Goal: Information Seeking & Learning: Find specific page/section

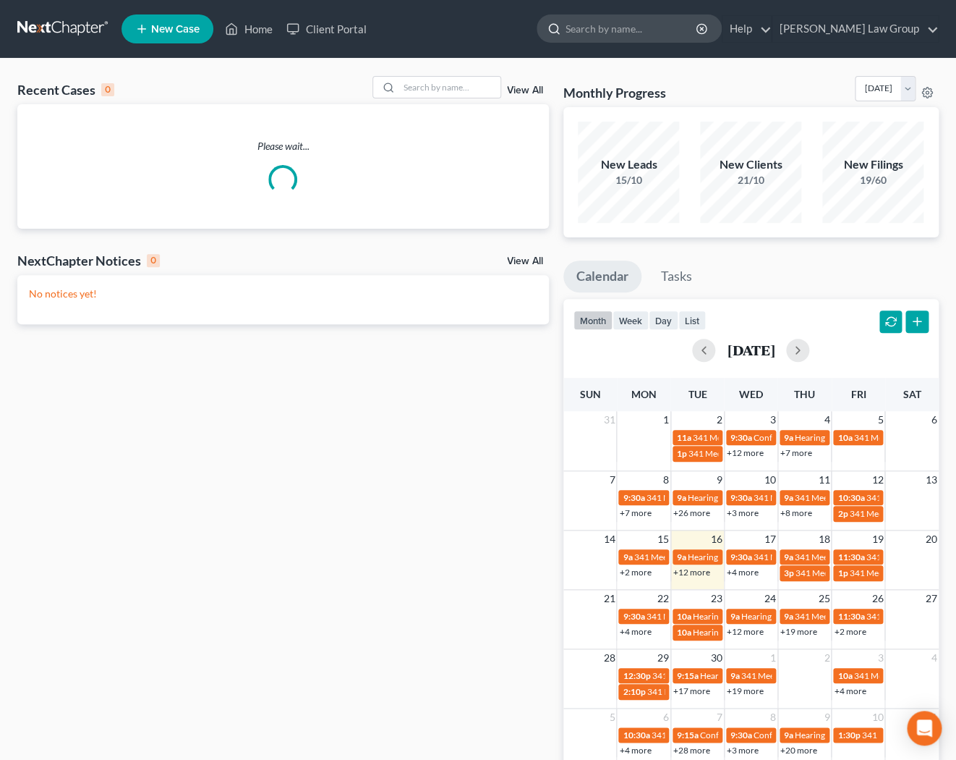
click at [696, 35] on input "search" at bounding box center [632, 28] width 132 height 27
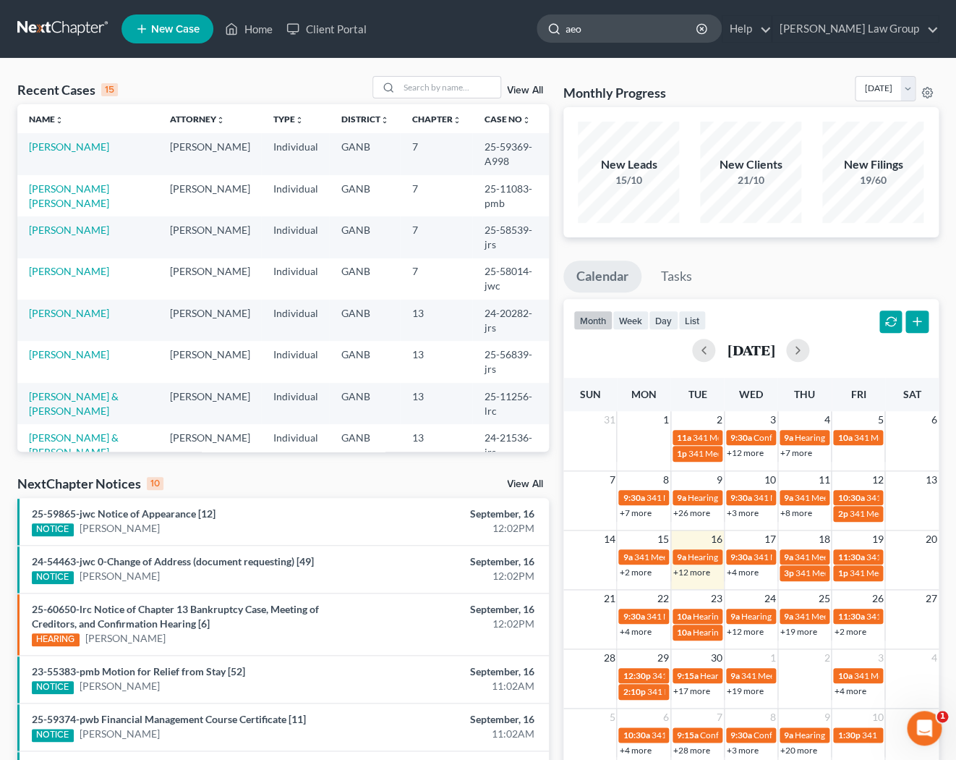
type input "aeon"
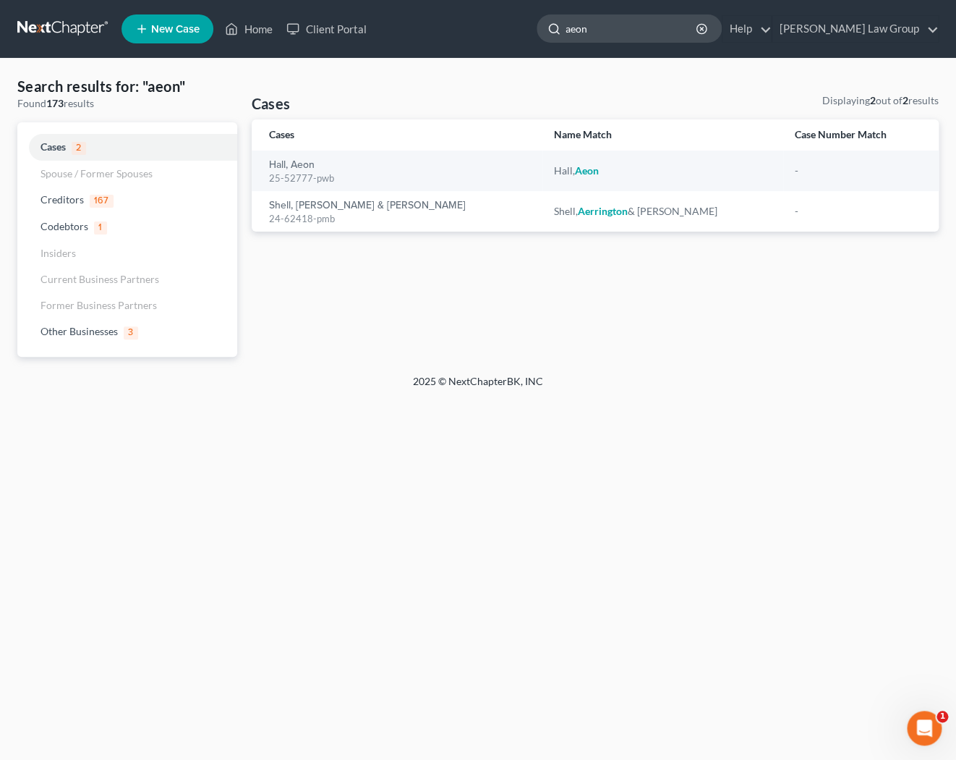
drag, startPoint x: 676, startPoint y: 30, endPoint x: 600, endPoint y: 28, distance: 75.2
click at [599, 29] on input "aeon" at bounding box center [632, 28] width 132 height 27
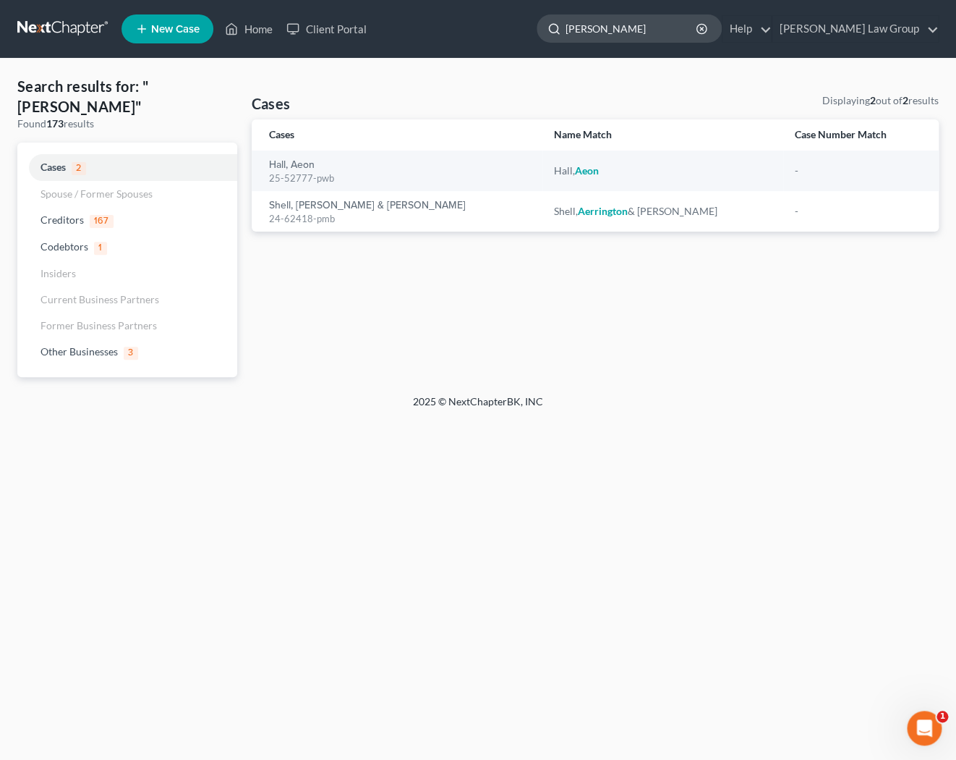
type input "[PERSON_NAME]"
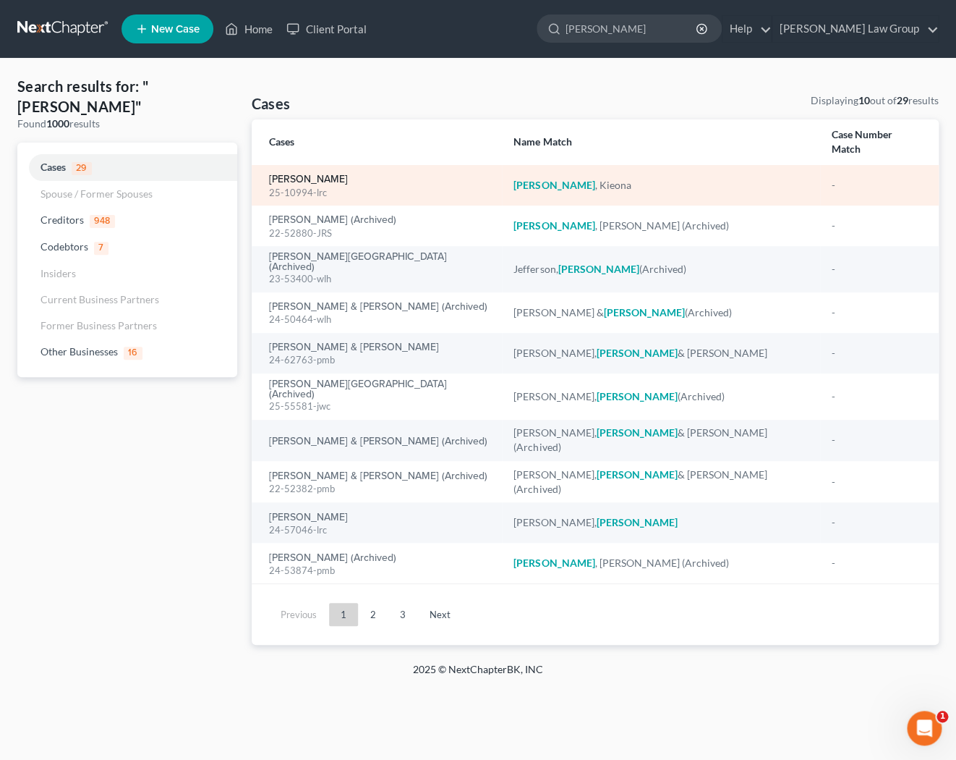
click at [318, 174] on link "[PERSON_NAME]" at bounding box center [308, 179] width 79 height 10
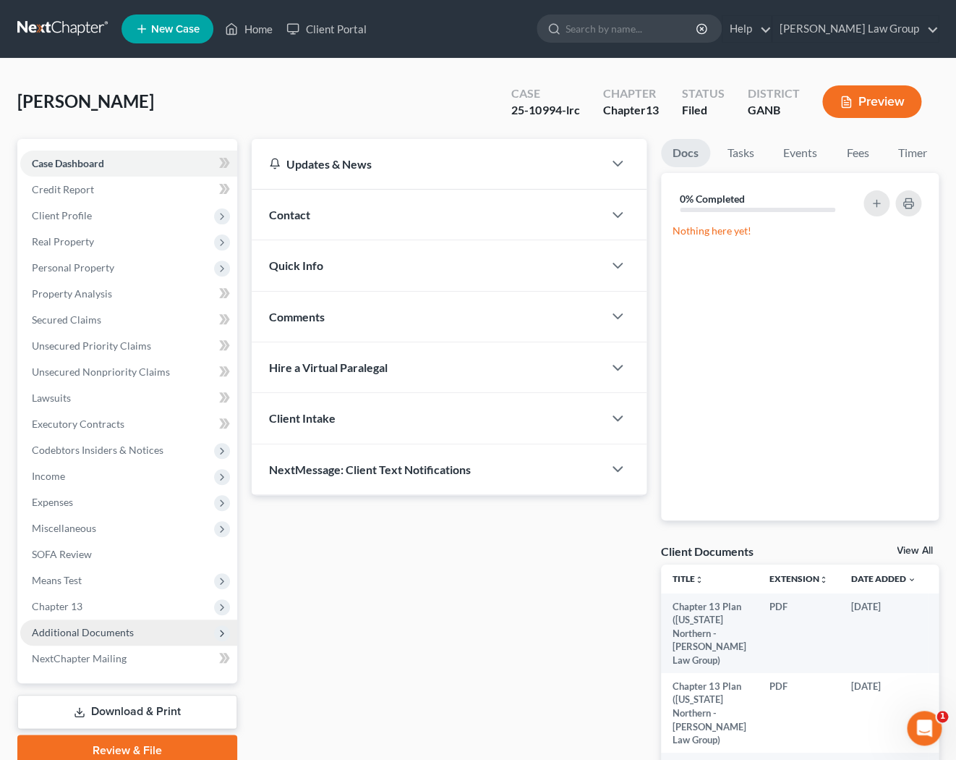
click at [142, 631] on span "Additional Documents" at bounding box center [128, 632] width 217 height 26
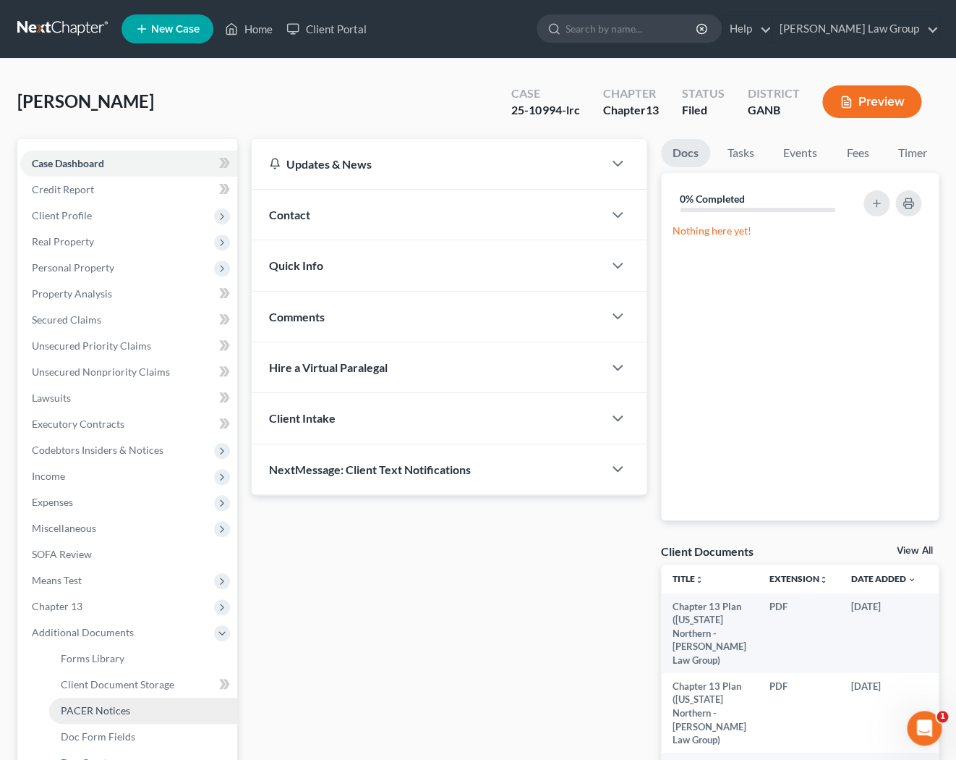
click at [136, 705] on link "PACER Notices" at bounding box center [143, 710] width 188 height 26
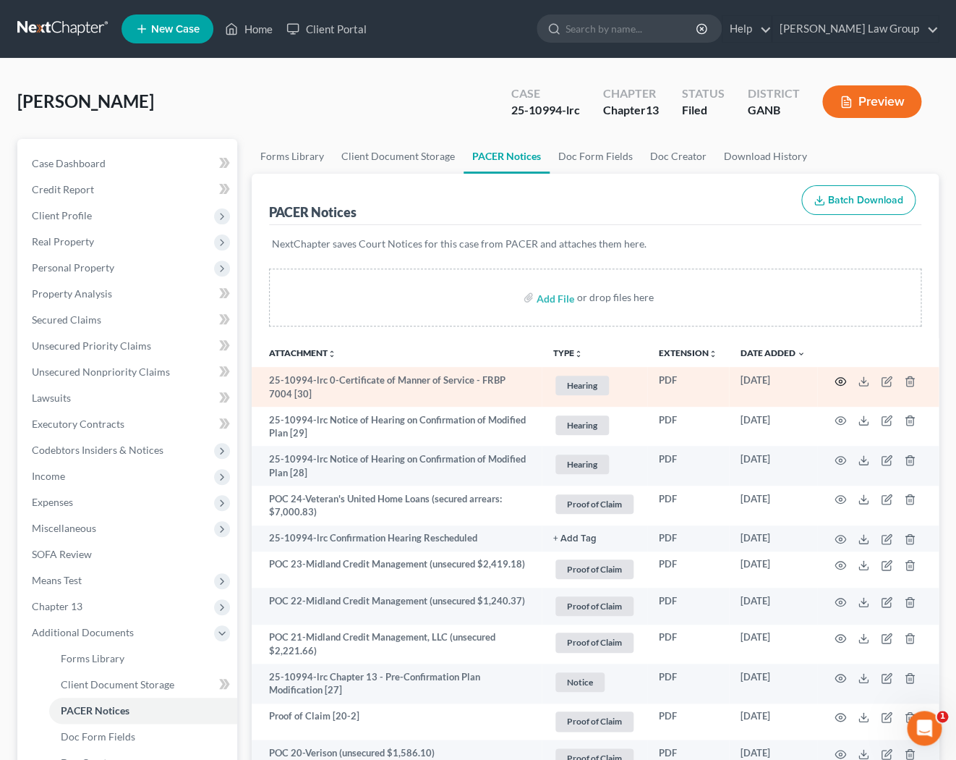
click at [843, 376] on icon "button" at bounding box center [841, 381] width 12 height 12
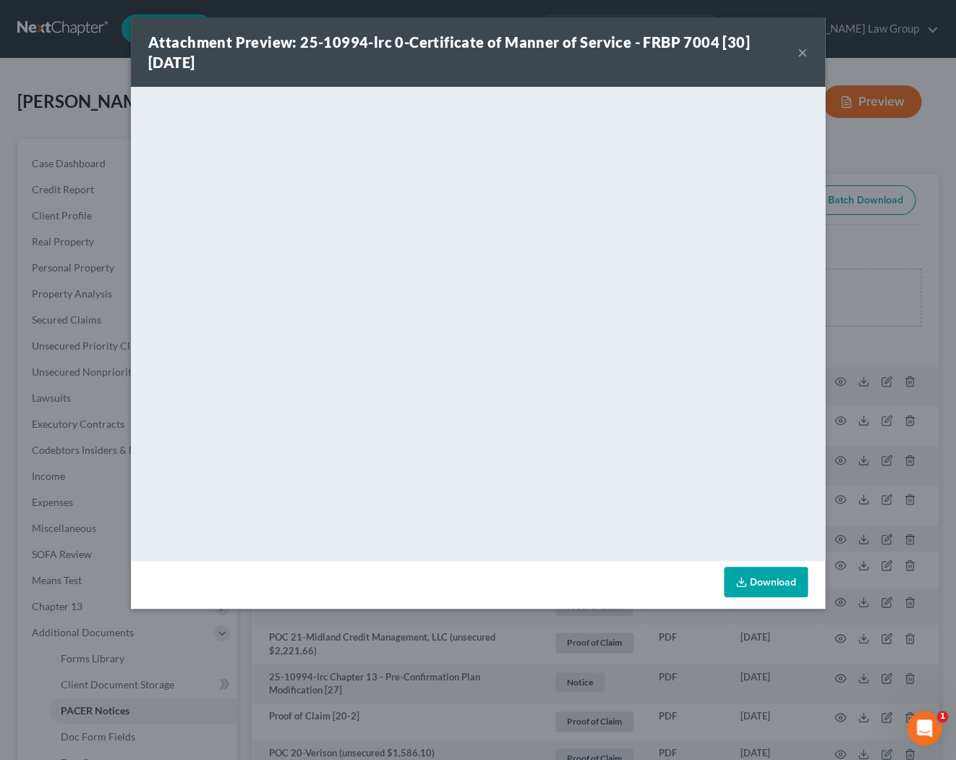
click at [811, 54] on div "Attachment Preview: 25-10994-lrc 0-Certificate of Manner of Service - FRBP 7004…" at bounding box center [478, 51] width 694 height 69
click at [802, 56] on button "×" at bounding box center [803, 51] width 10 height 17
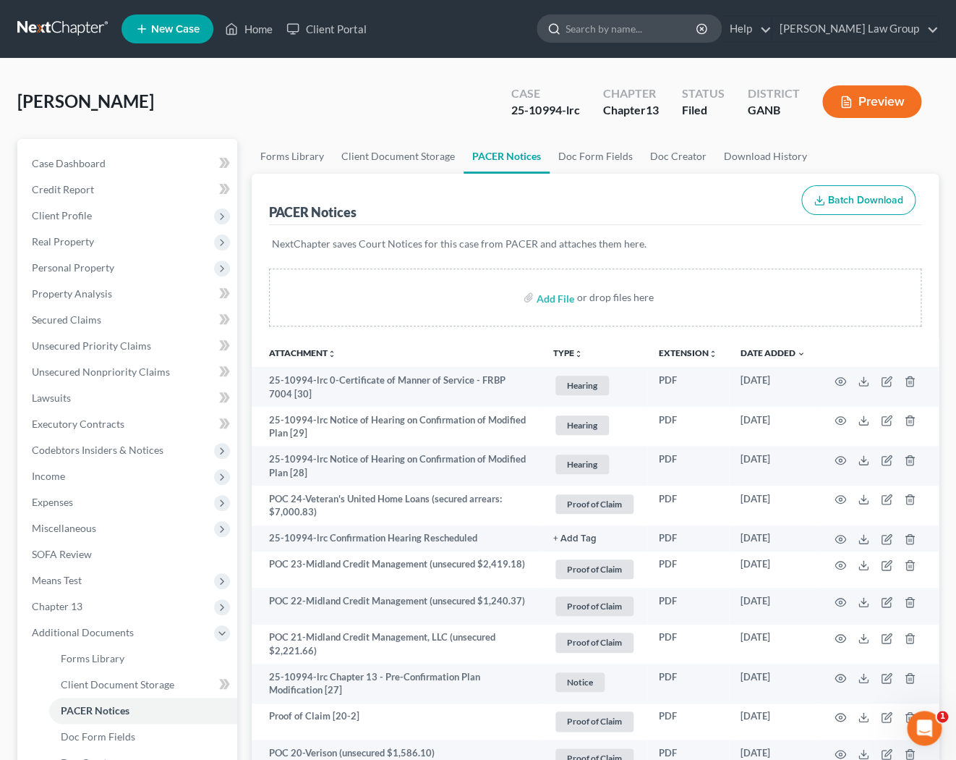
click at [676, 27] on input "search" at bounding box center [632, 28] width 132 height 27
type input "guest"
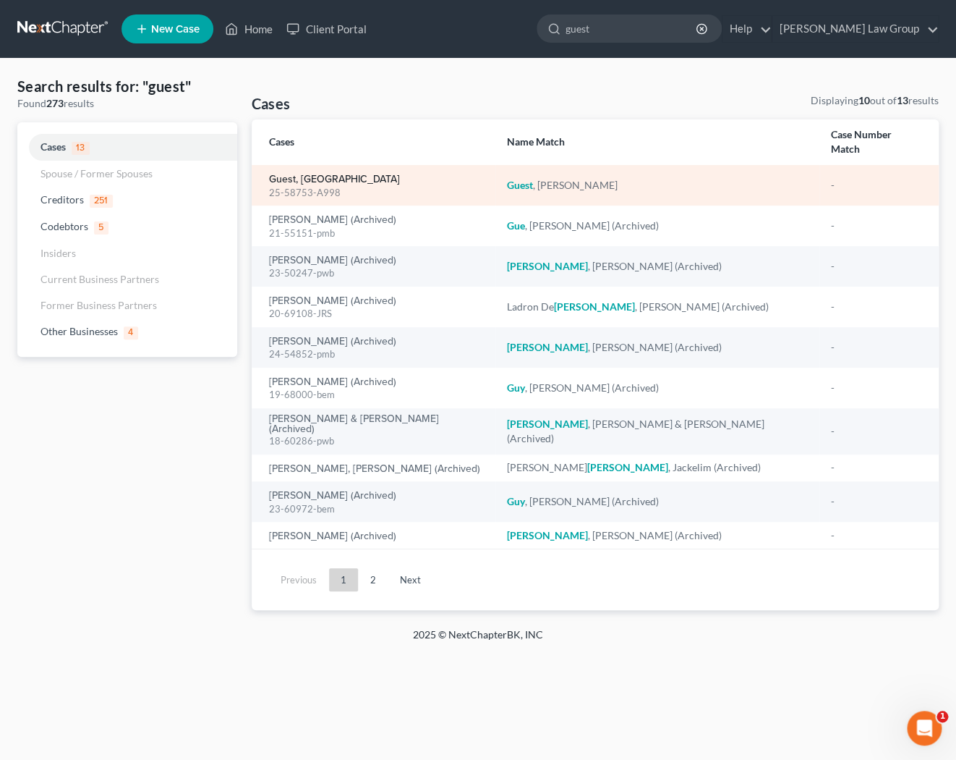
click at [320, 174] on link "Guest, [GEOGRAPHIC_DATA]" at bounding box center [334, 179] width 131 height 10
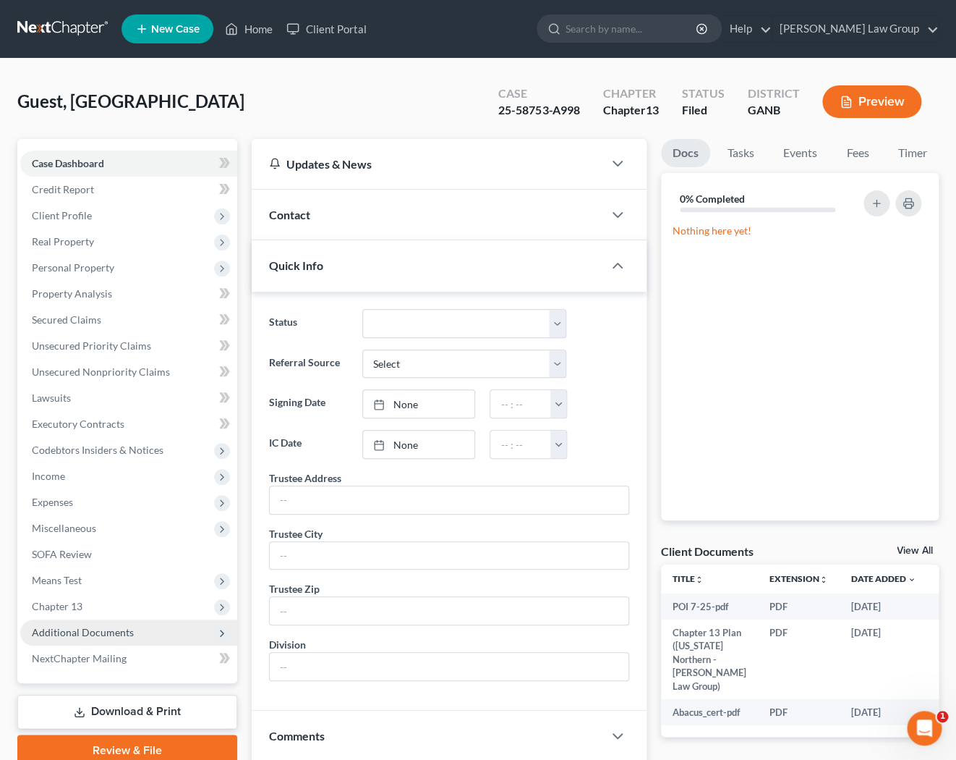
click at [82, 622] on span "Additional Documents" at bounding box center [128, 632] width 217 height 26
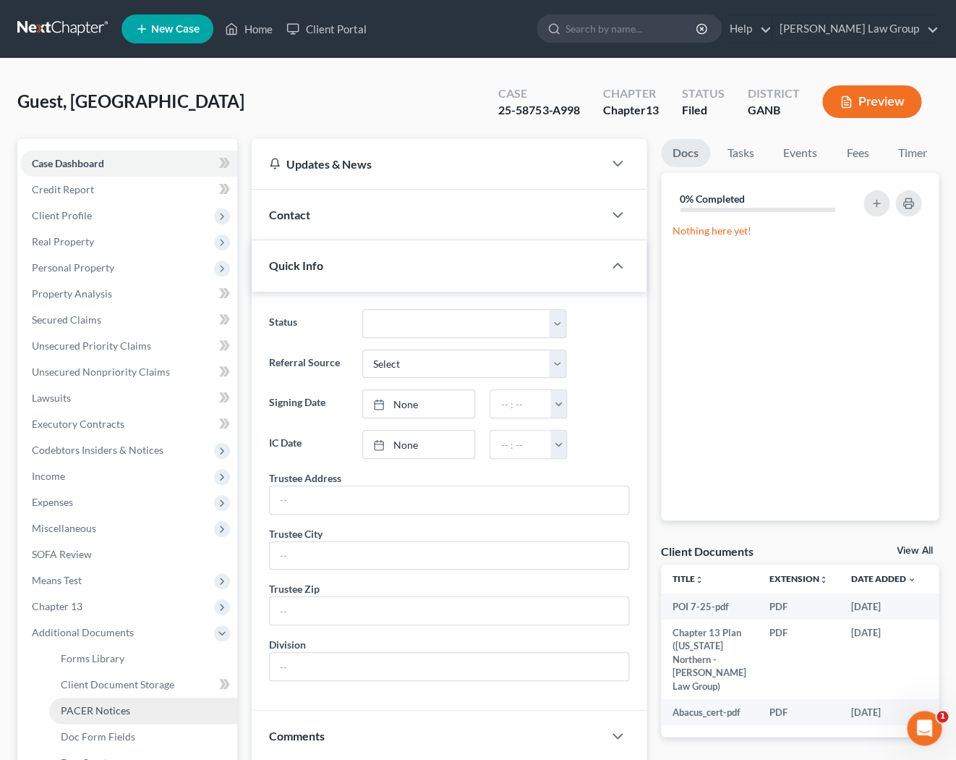
click at [99, 707] on span "PACER Notices" at bounding box center [95, 710] width 69 height 12
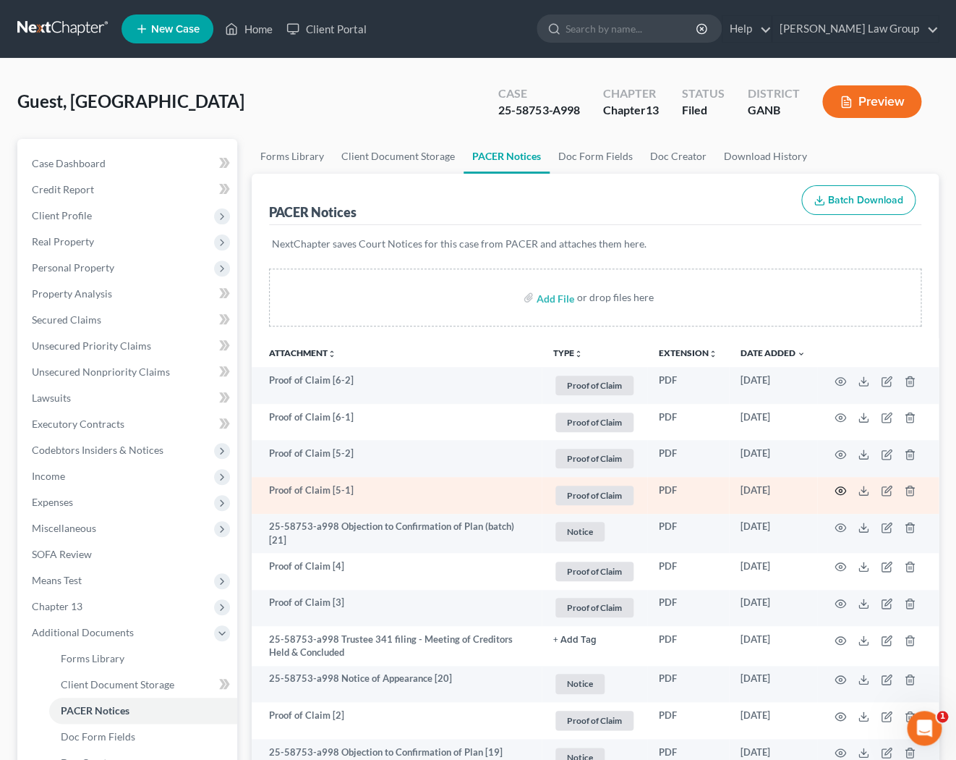
click at [846, 491] on icon "button" at bounding box center [841, 491] width 12 height 12
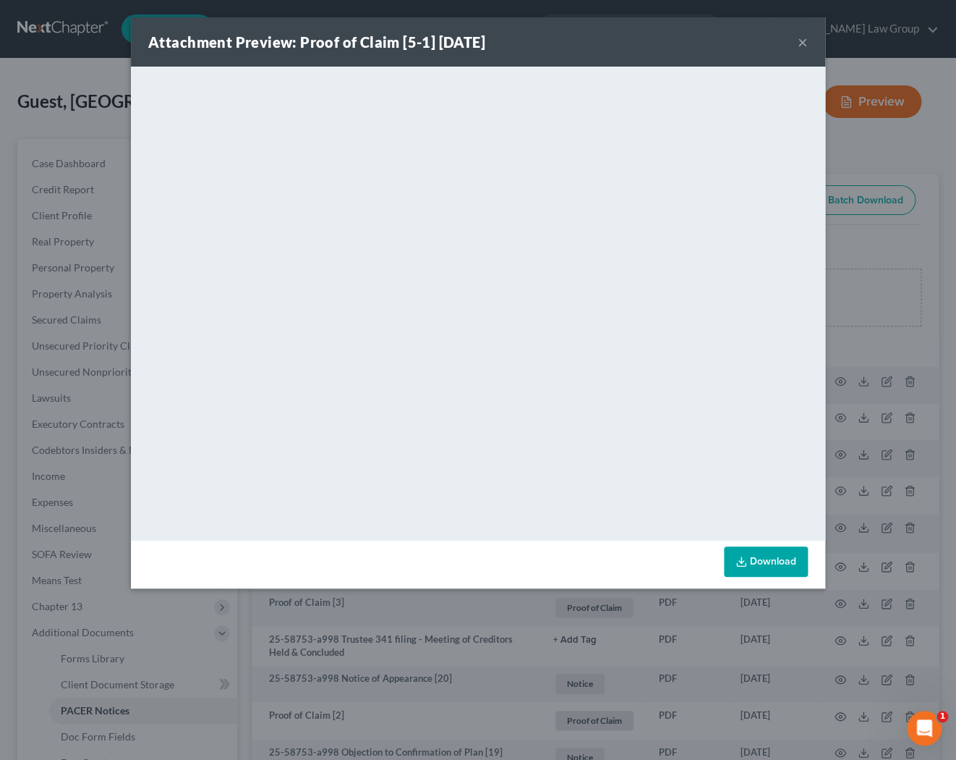
click at [802, 48] on button "×" at bounding box center [803, 41] width 10 height 17
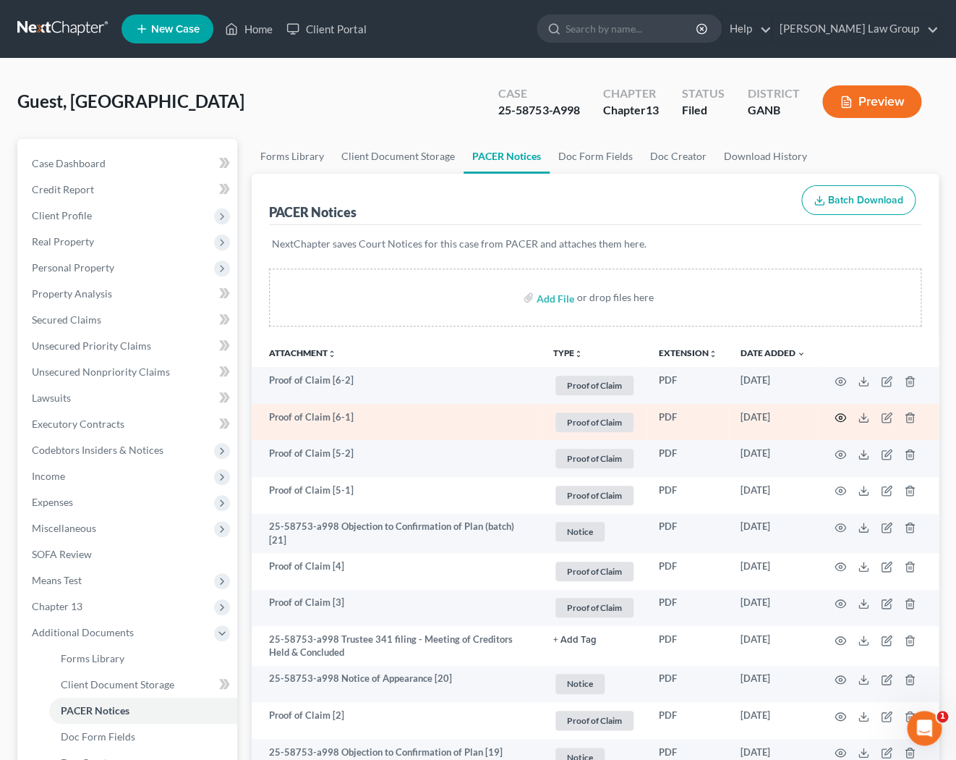
click at [839, 421] on icon "button" at bounding box center [840, 418] width 11 height 8
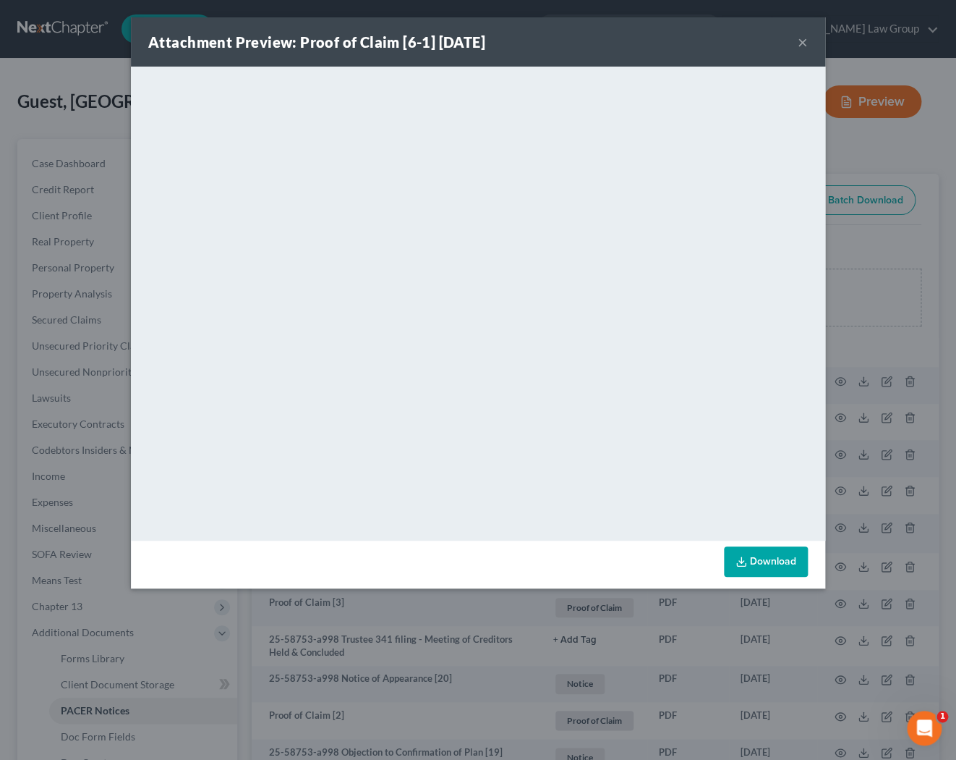
click at [800, 41] on button "×" at bounding box center [803, 41] width 10 height 17
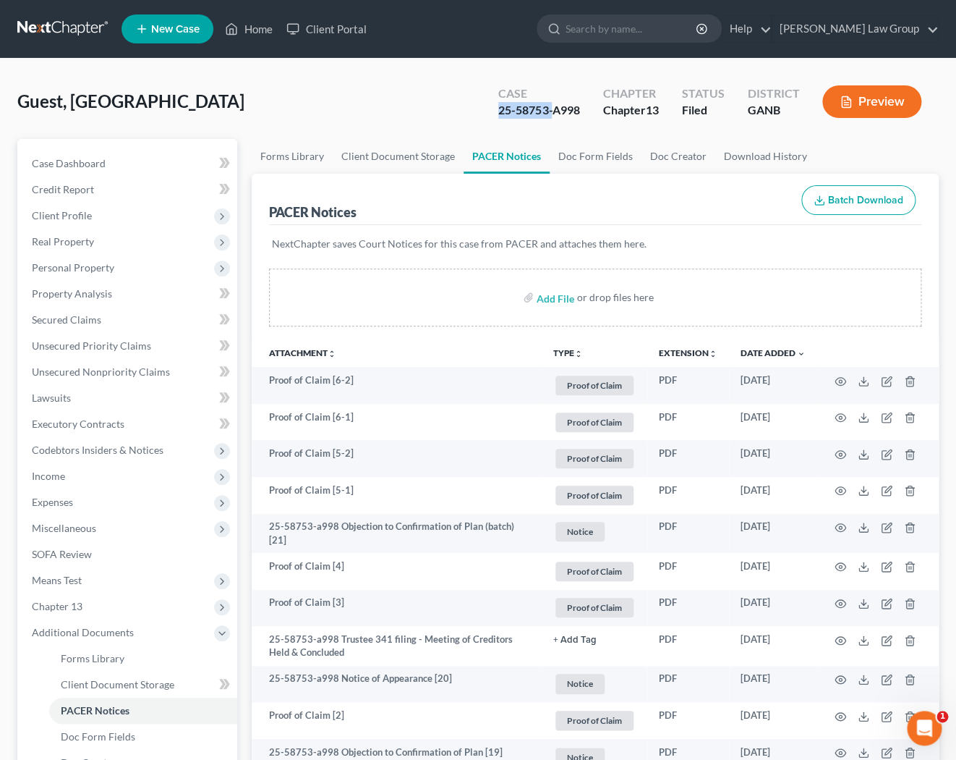
drag, startPoint x: 549, startPoint y: 112, endPoint x: 469, endPoint y: 114, distance: 80.3
click at [469, 114] on div "Guest, [PERSON_NAME] Upgraded Case 25-58753-A998 Chapter Chapter 13 Status File…" at bounding box center [478, 107] width 922 height 63
copy div "25-58753-"
click at [686, 30] on input "search" at bounding box center [632, 28] width 132 height 27
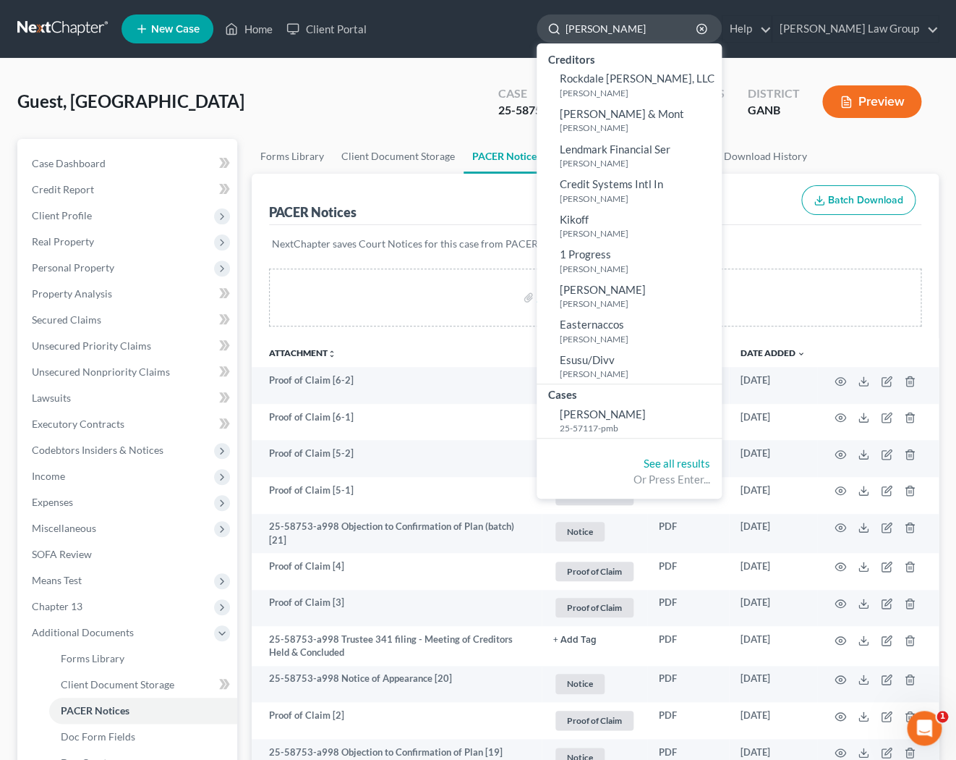
drag, startPoint x: 662, startPoint y: 27, endPoint x: 603, endPoint y: 25, distance: 59.4
click at [603, 27] on input "[PERSON_NAME]" at bounding box center [632, 28] width 132 height 27
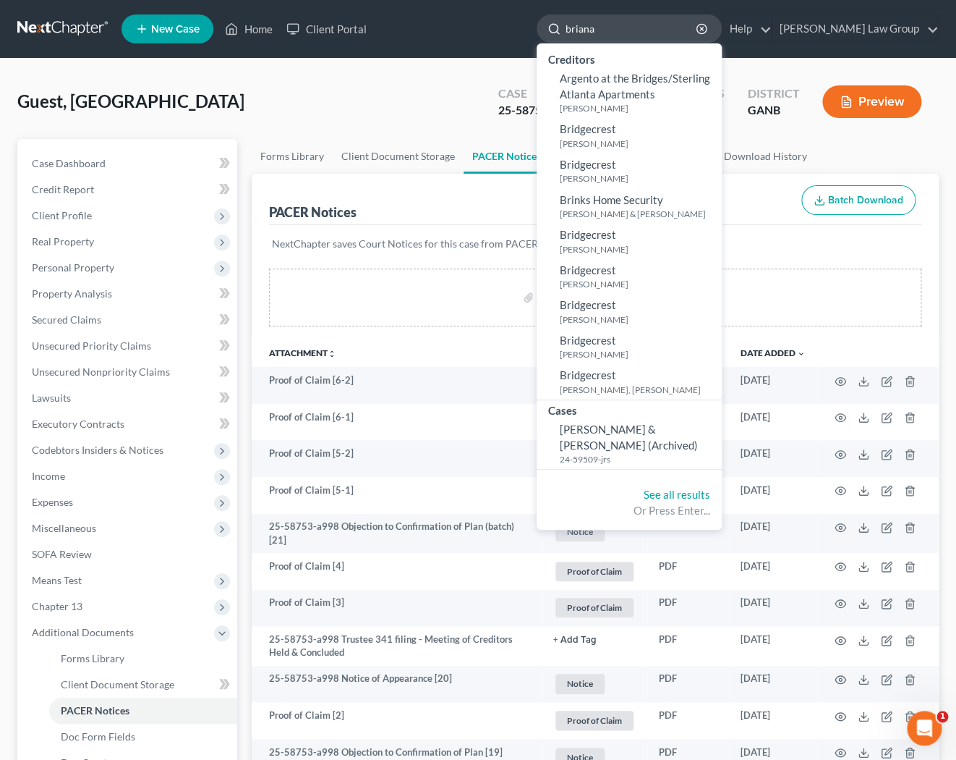
drag, startPoint x: 686, startPoint y: 29, endPoint x: 600, endPoint y: 33, distance: 86.2
click at [600, 33] on input "briana" at bounding box center [632, 28] width 132 height 27
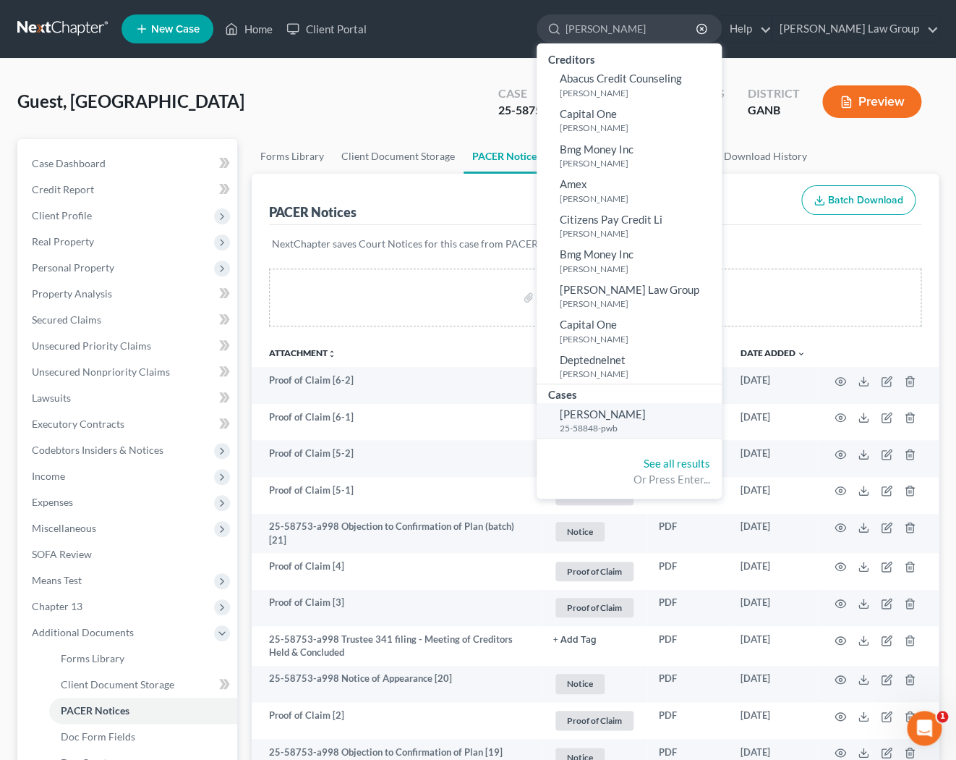
type input "[PERSON_NAME]"
click at [646, 418] on span "[PERSON_NAME]" at bounding box center [603, 413] width 86 height 13
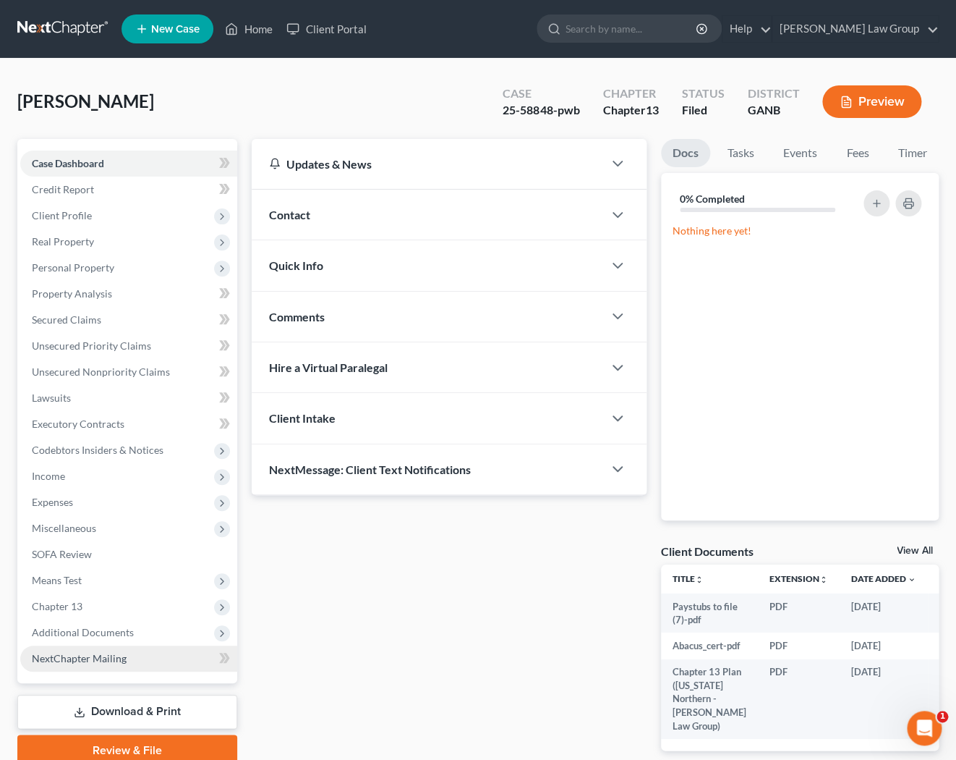
click at [123, 647] on link "NextChapter Mailing" at bounding box center [128, 658] width 217 height 26
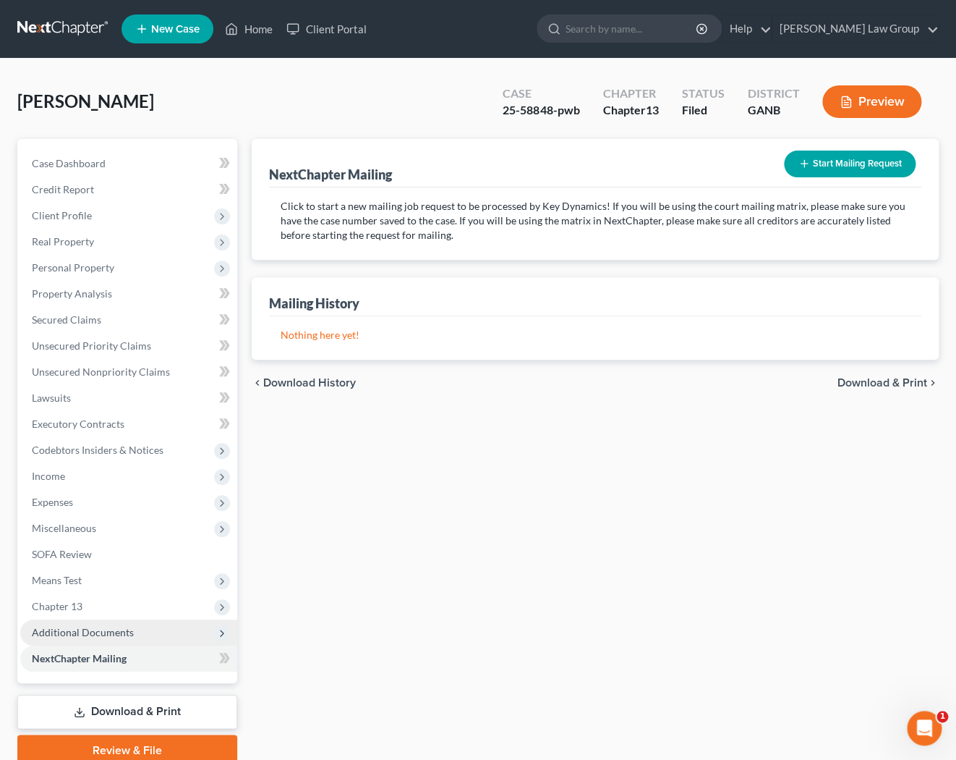
click at [121, 633] on span "Additional Documents" at bounding box center [83, 632] width 102 height 12
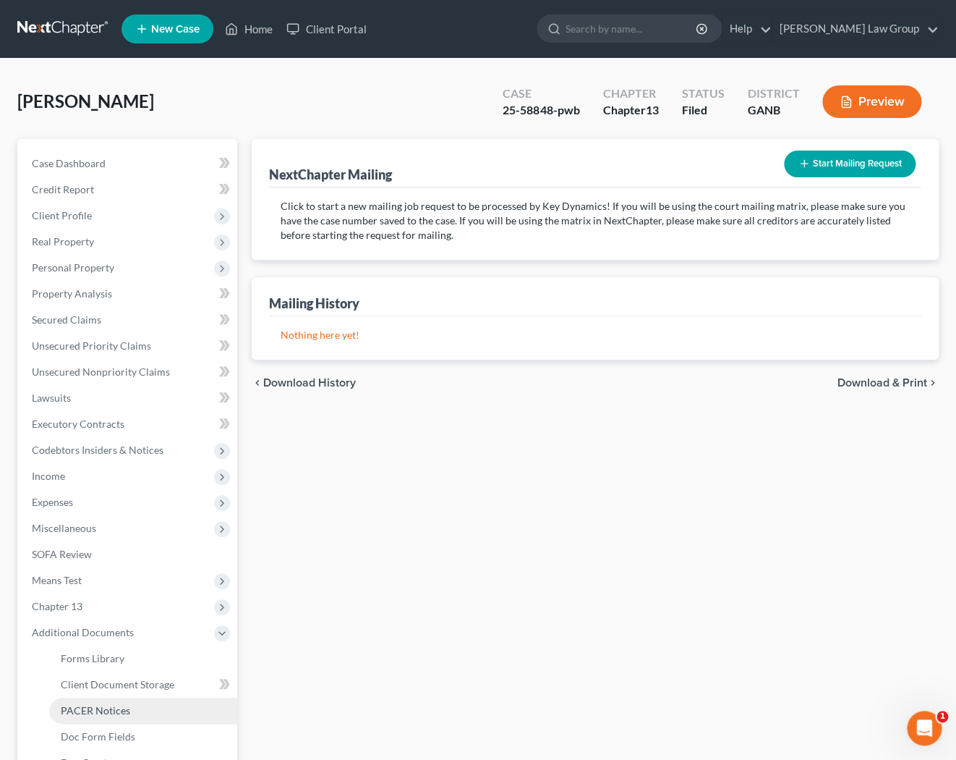
click at [129, 710] on link "PACER Notices" at bounding box center [143, 710] width 188 height 26
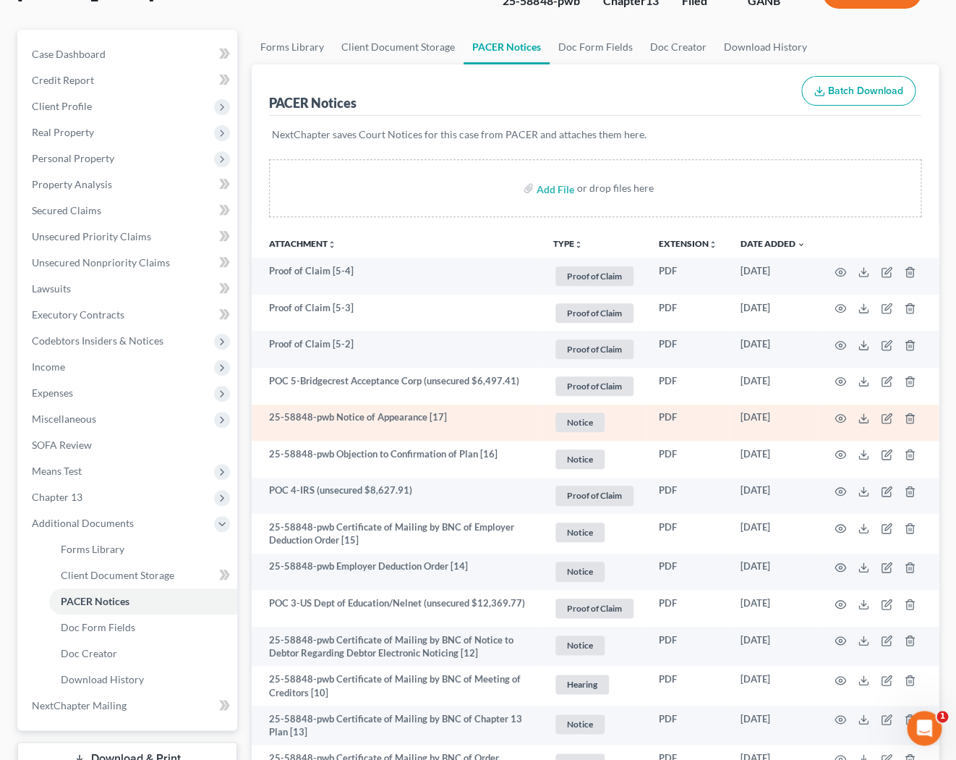
scroll to position [113, 0]
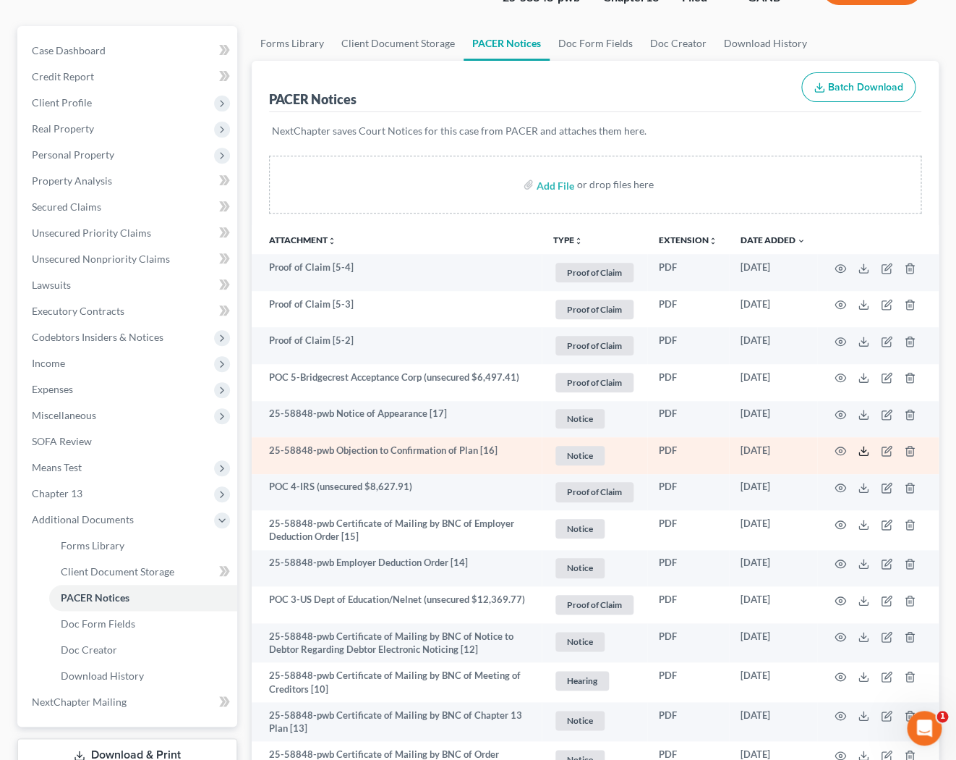
click at [862, 448] on icon at bounding box center [864, 451] width 12 height 12
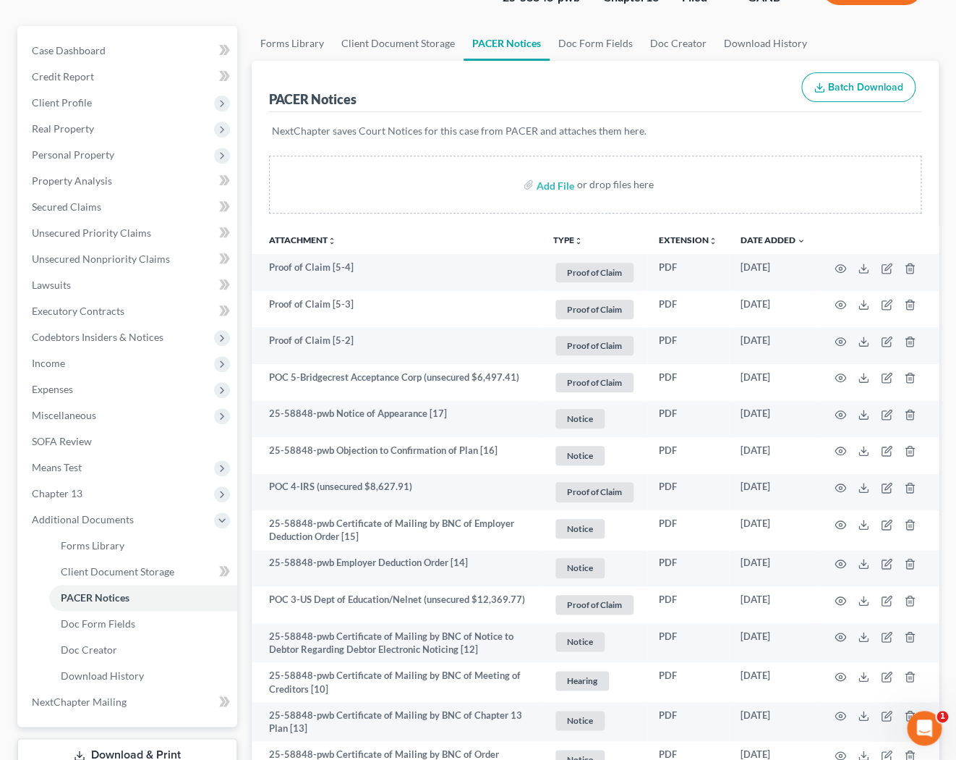
click at [577, 241] on icon "unfold_more" at bounding box center [578, 241] width 9 height 9
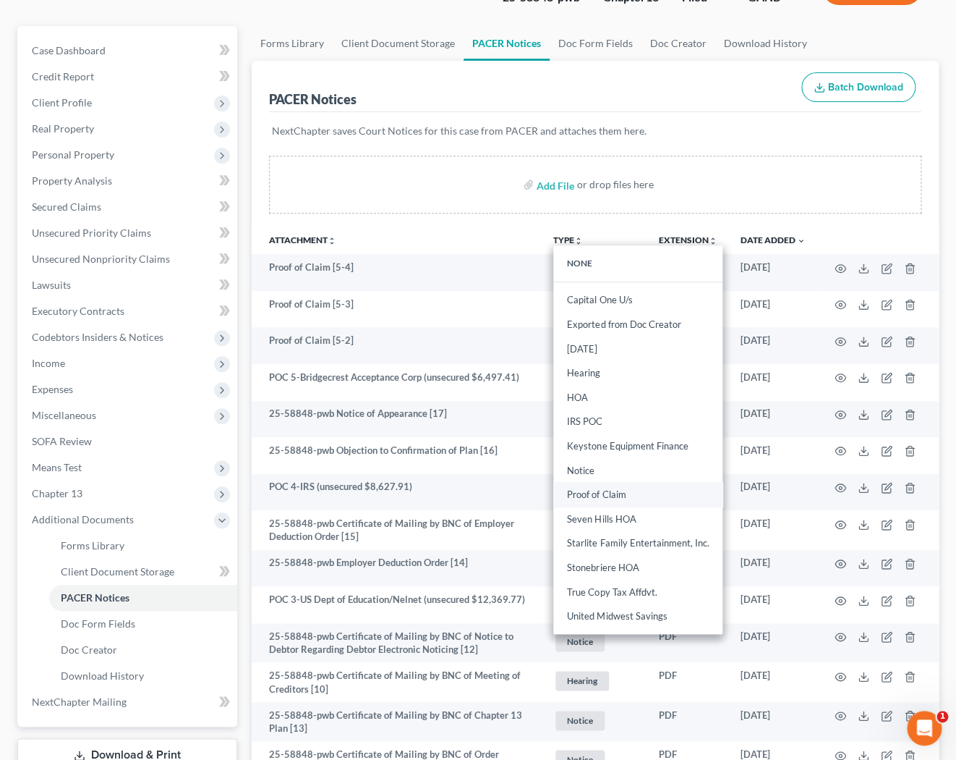
click at [597, 493] on link "Proof of Claim" at bounding box center [637, 494] width 169 height 25
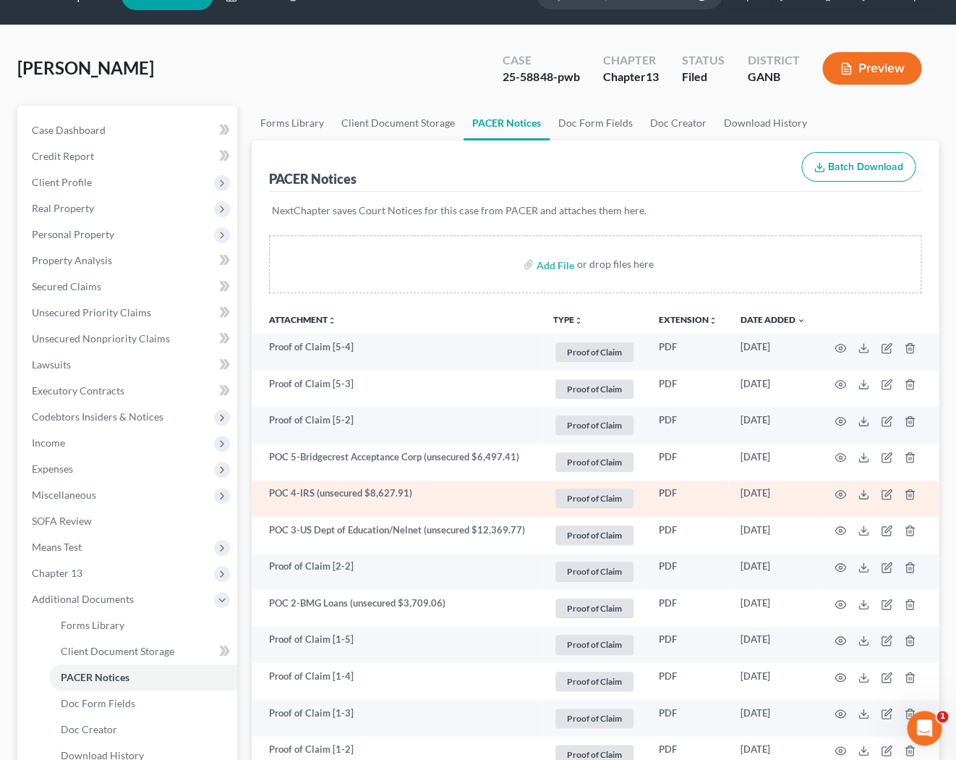
scroll to position [27, 0]
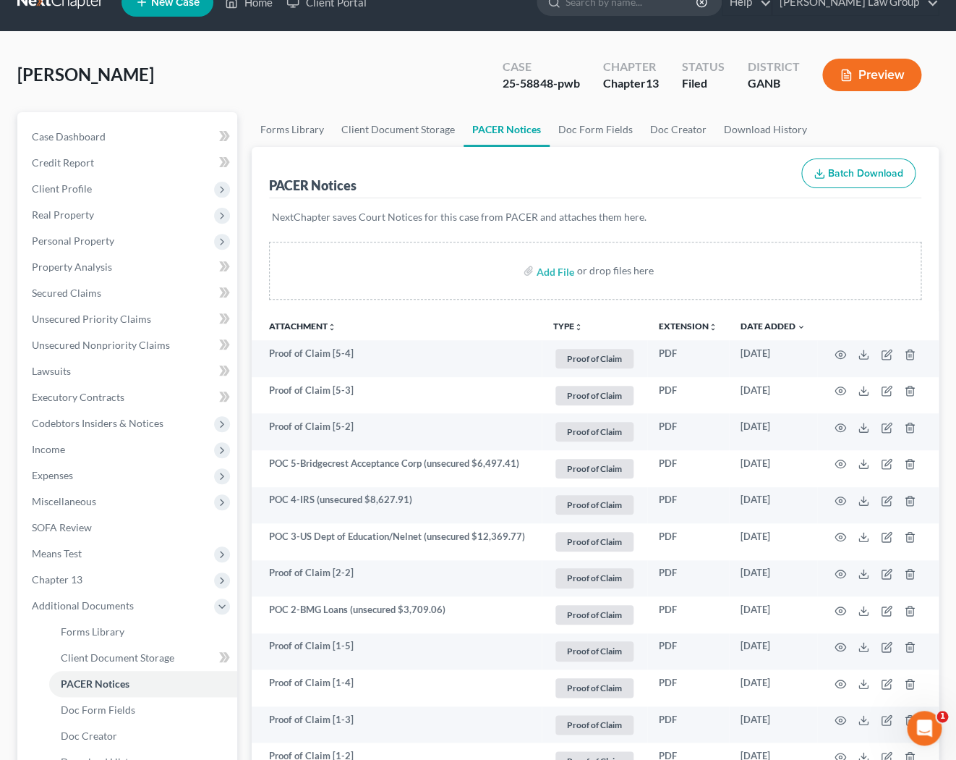
click at [568, 323] on button "TYPE unfold_more" at bounding box center [568, 326] width 30 height 9
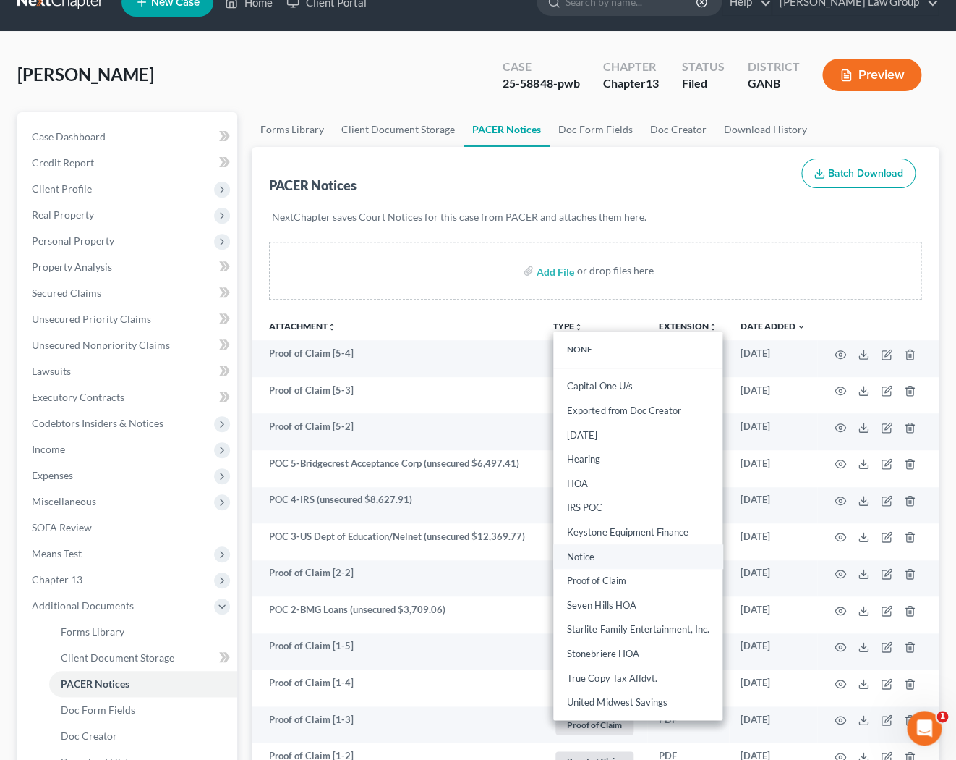
click at [596, 559] on link "Notice" at bounding box center [637, 556] width 169 height 25
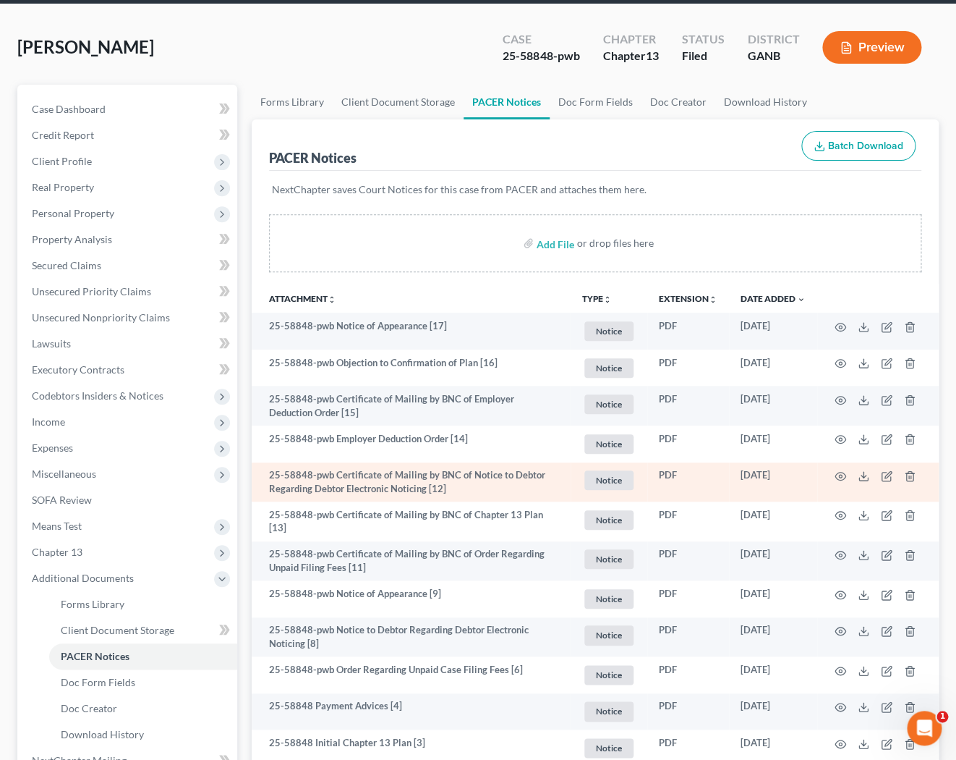
scroll to position [0, 0]
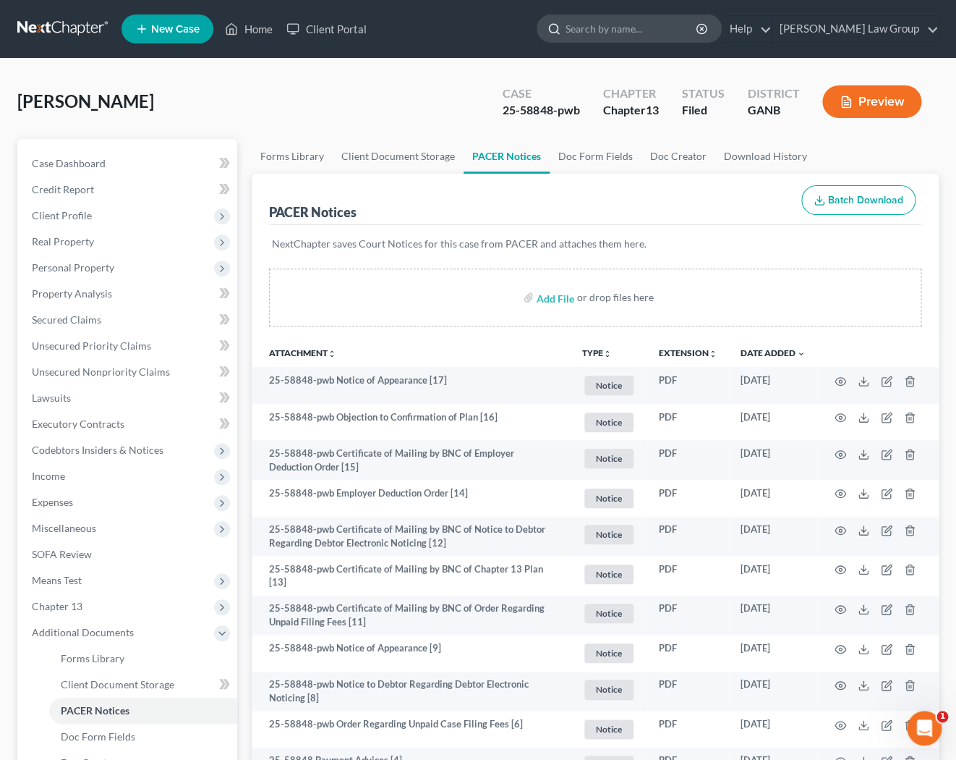
click at [660, 27] on input "search" at bounding box center [632, 28] width 132 height 27
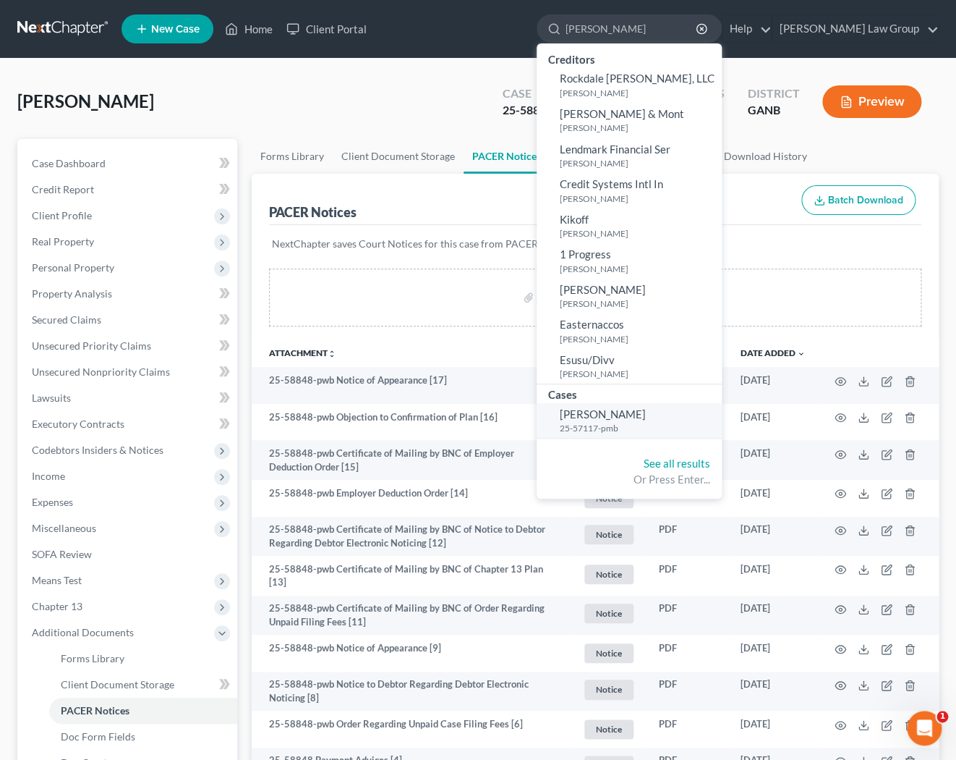
type input "[PERSON_NAME]"
click at [722, 418] on link "[PERSON_NAME] 25-57117-pmb" at bounding box center [629, 420] width 185 height 35
